Goal: Information Seeking & Learning: Learn about a topic

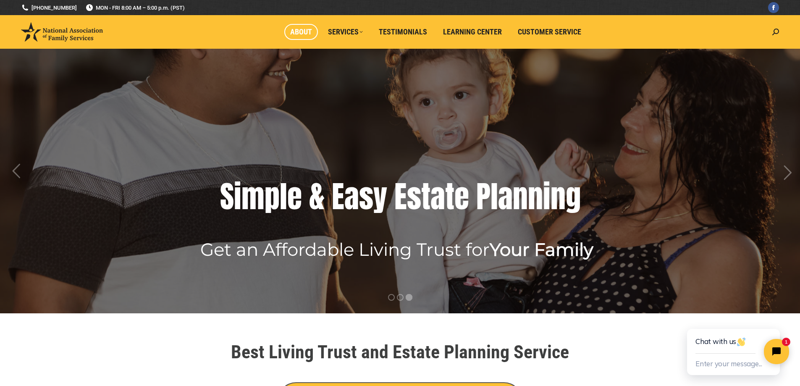
click at [298, 29] on span "About" at bounding box center [301, 31] width 22 height 9
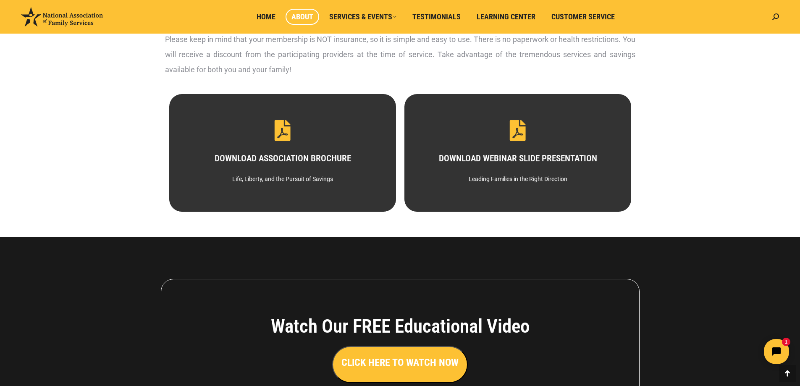
scroll to position [574, 0]
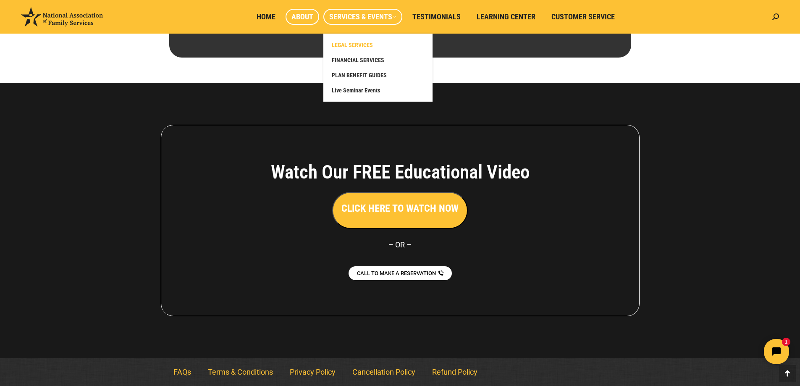
click at [349, 42] on span "LEGAL SERVICES" at bounding box center [352, 45] width 41 height 8
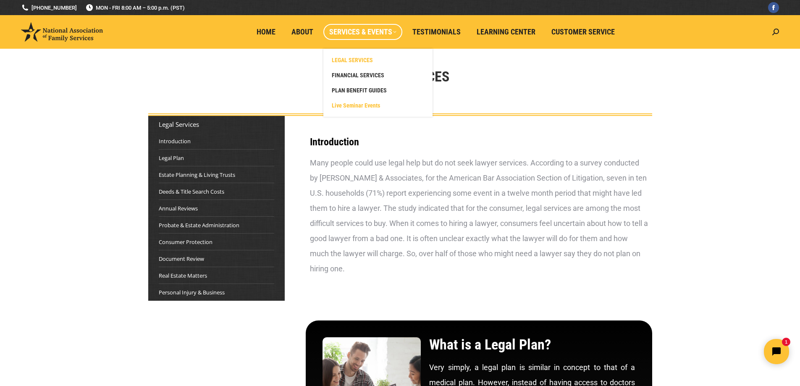
click at [356, 104] on span "Live Seminar Events" at bounding box center [356, 106] width 48 height 8
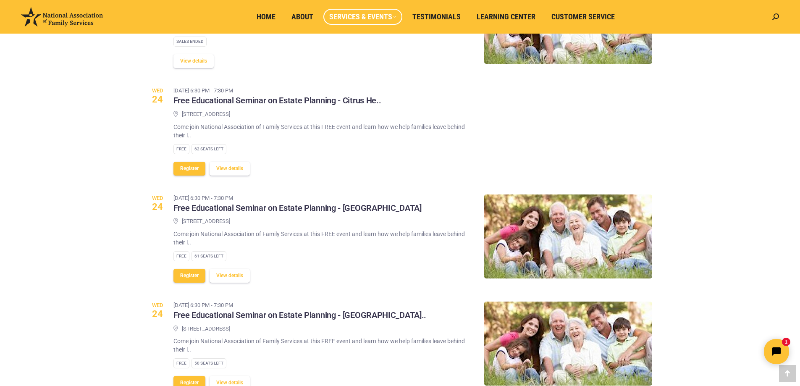
scroll to position [924, 0]
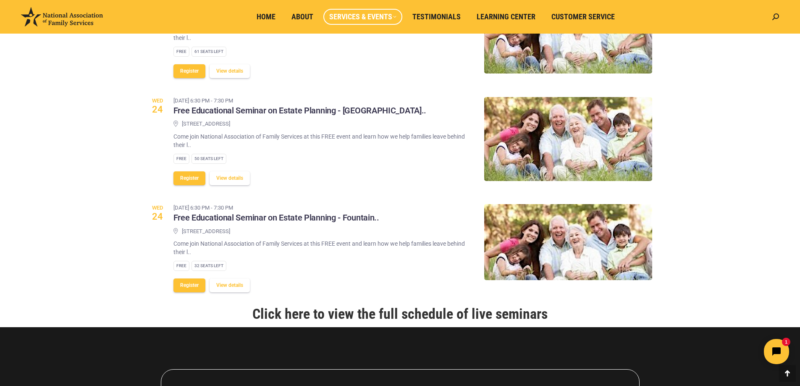
click at [430, 311] on link "Click here to view the full schedule of live seminars" at bounding box center [399, 313] width 295 height 17
